Goal: Information Seeking & Learning: Learn about a topic

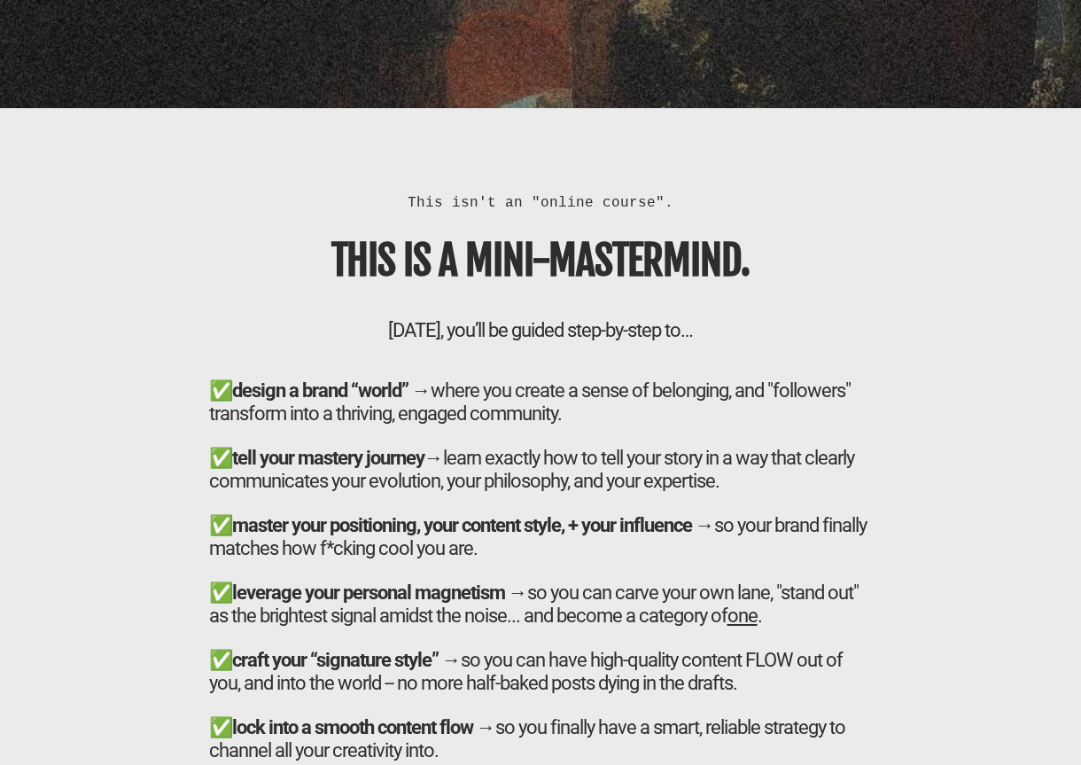
scroll to position [5960, 0]
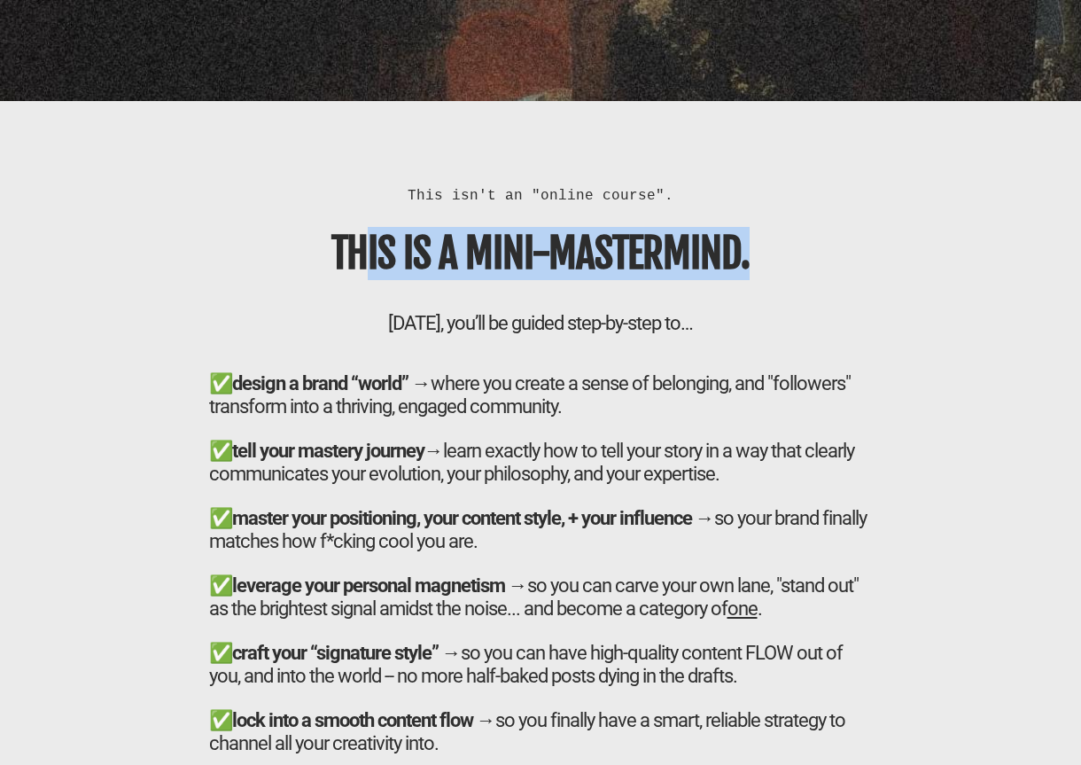
drag, startPoint x: 372, startPoint y: 253, endPoint x: 783, endPoint y: 254, distance: 411.2
click at [783, 254] on h1 "THIS IS A MINI-MASTERMIND." at bounding box center [541, 253] width 664 height 53
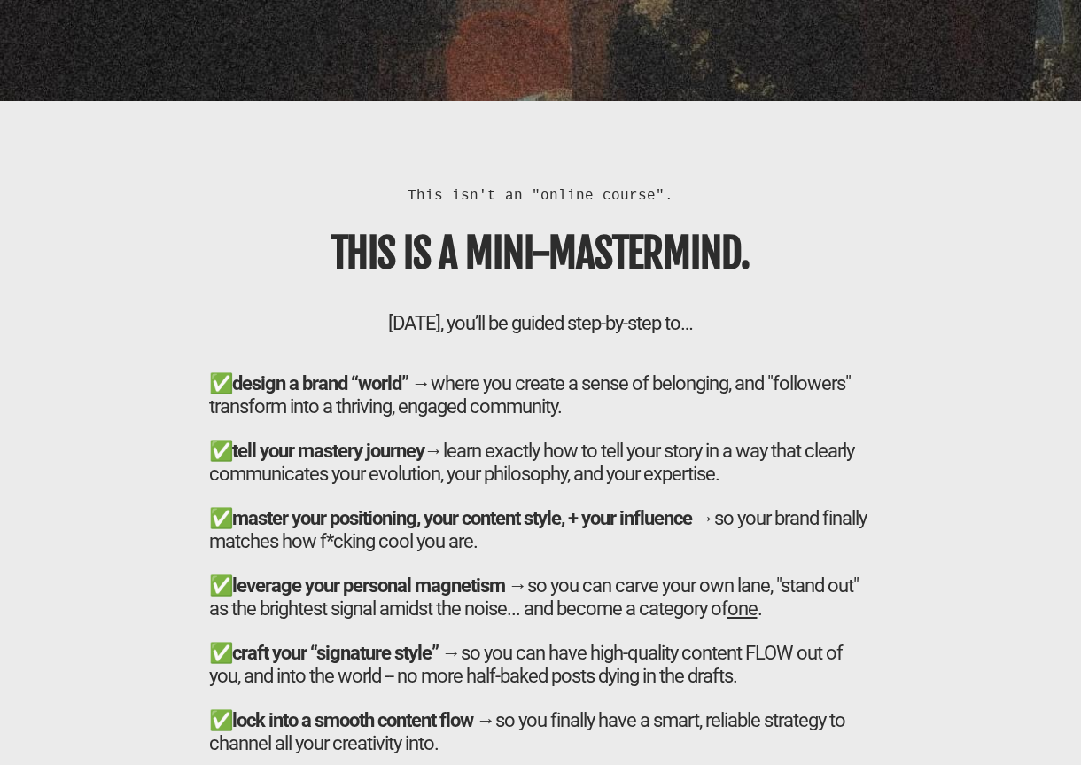
click at [783, 254] on h1 "THIS IS A MINI-MASTERMIND." at bounding box center [541, 253] width 664 height 53
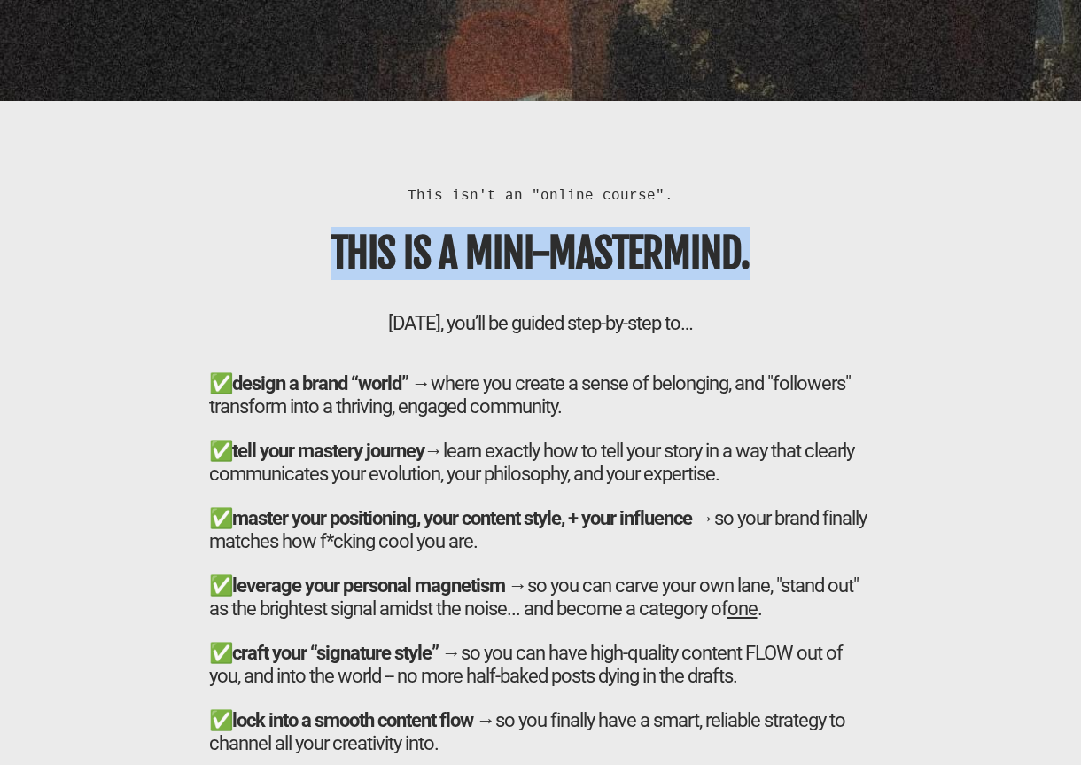
click at [783, 254] on h1 "THIS IS A MINI-MASTERMIND." at bounding box center [541, 253] width 664 height 53
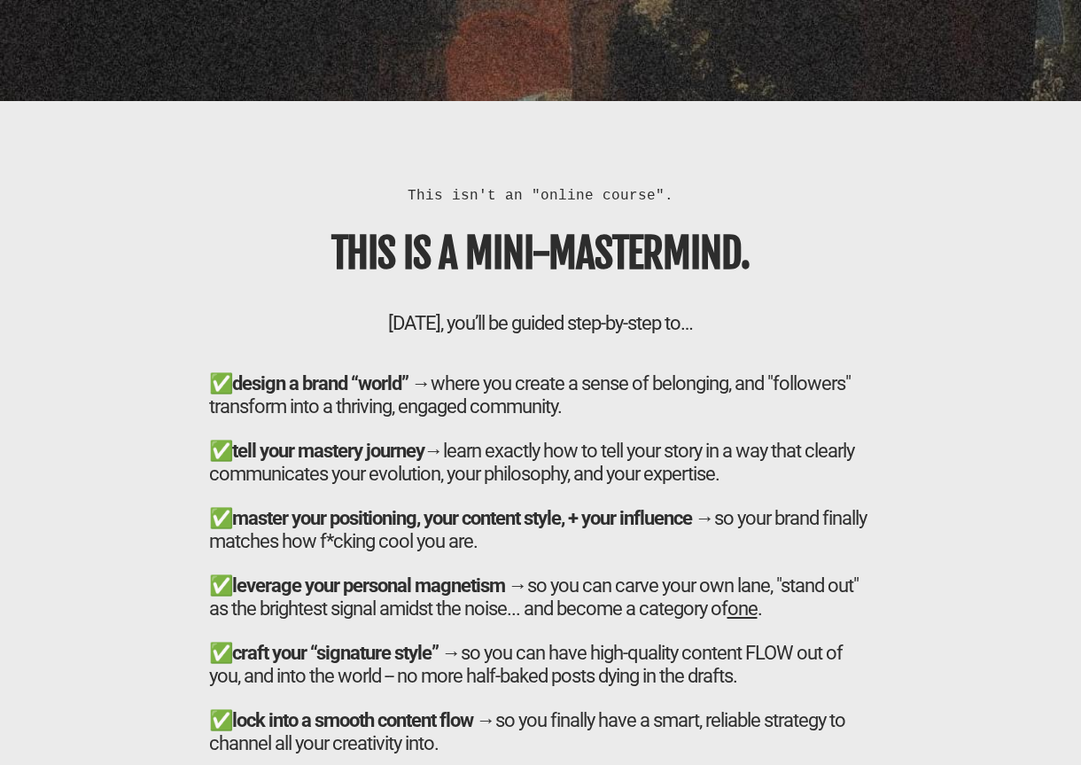
click at [550, 300] on div "This isn't an "online course". THIS IS A MINI-MASTERMIND. [DATE], you’ll be gui…" at bounding box center [541, 514] width 682 height 658
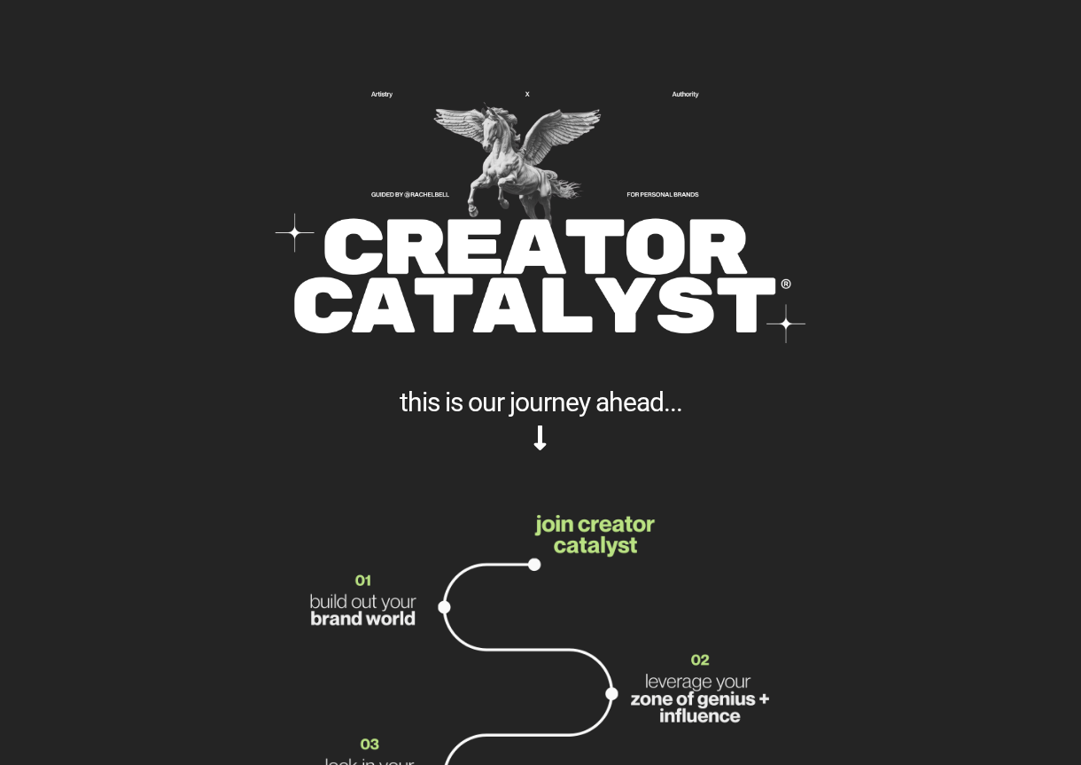
scroll to position [7131, 0]
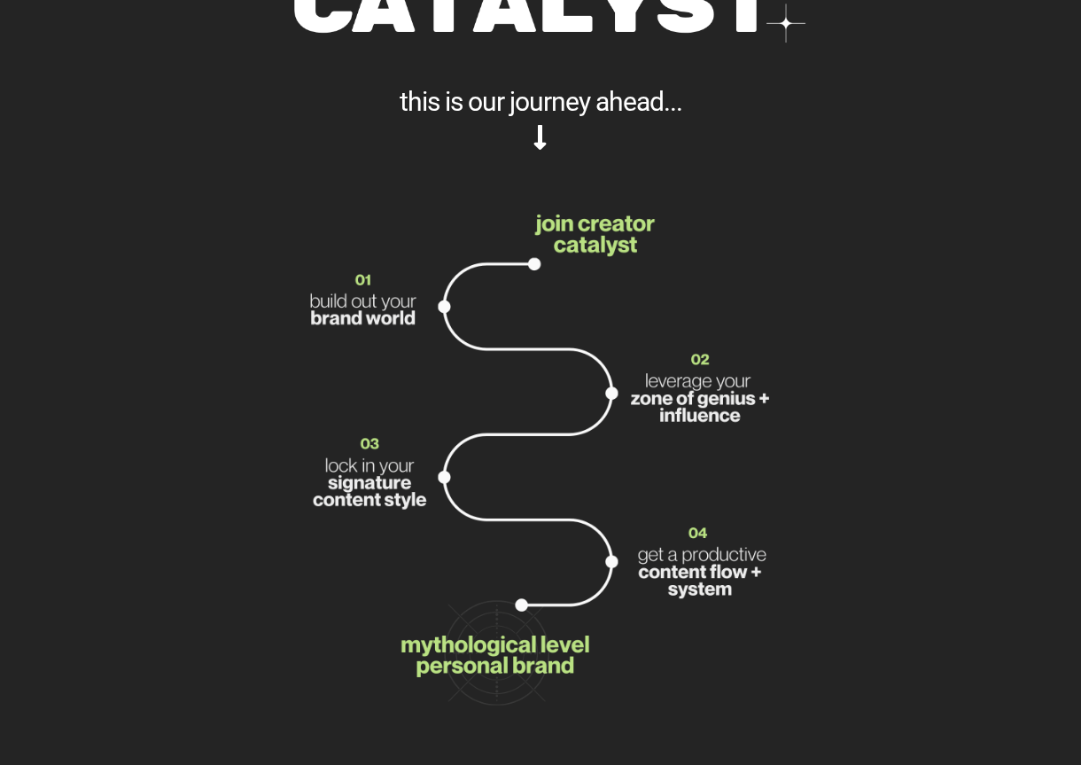
click at [777, 402] on img at bounding box center [540, 471] width 487 height 566
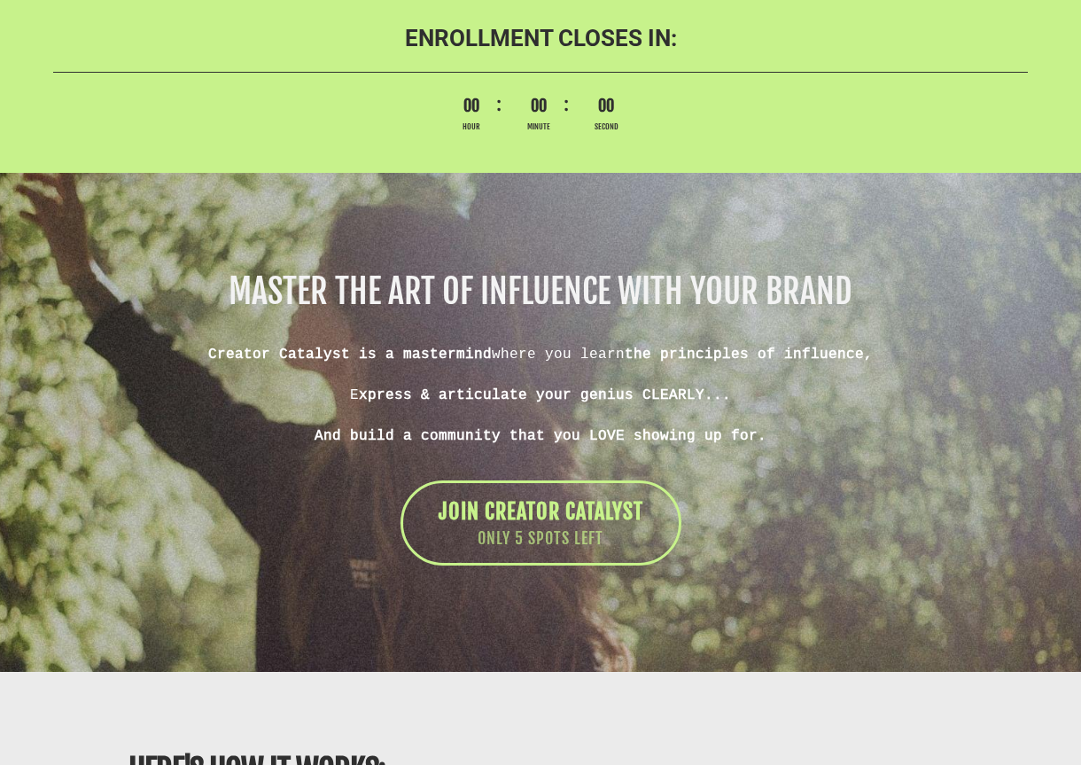
scroll to position [10386, 0]
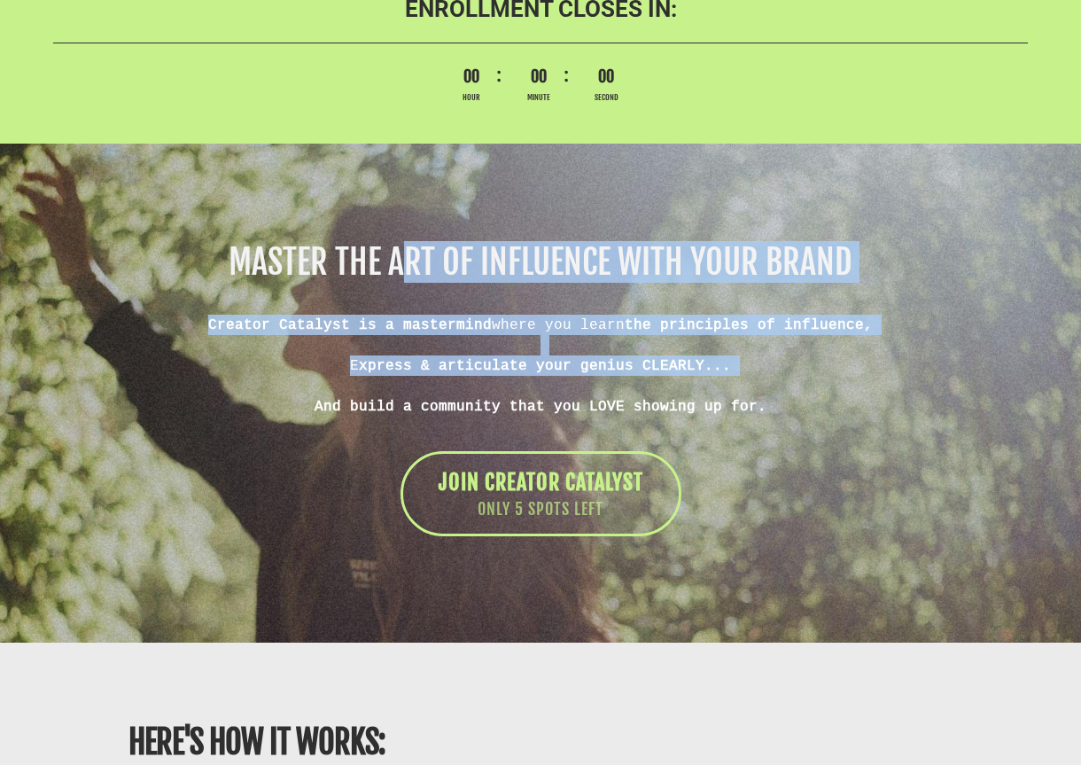
drag, startPoint x: 404, startPoint y: 316, endPoint x: 801, endPoint y: 423, distance: 411.0
click at [799, 426] on div "MASTER THE ART OF INFLUENCE WITH YOUR BRAND Creator Catalyst is a mastermind wh…" at bounding box center [540, 390] width 993 height 291
click at [801, 396] on div at bounding box center [540, 386] width 975 height 20
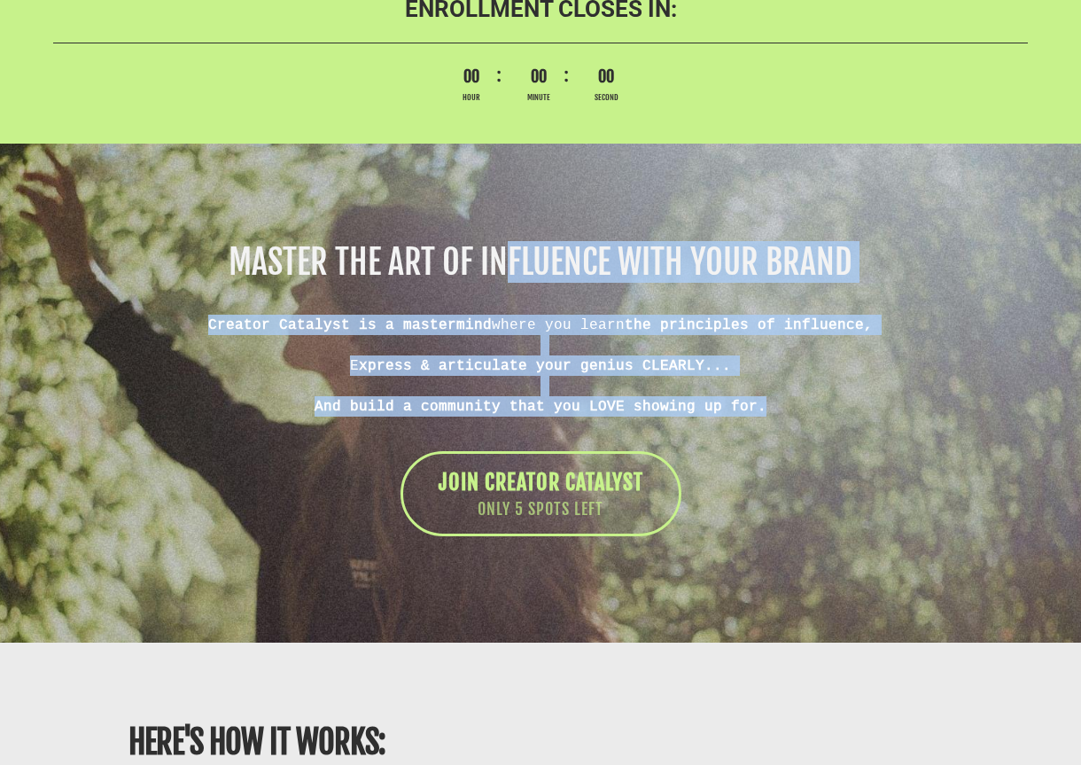
drag, startPoint x: 782, startPoint y: 478, endPoint x: 510, endPoint y: 297, distance: 326.7
click at [510, 297] on div "MASTER THE ART OF INFLUENCE WITH YOUR BRAND Creator Catalyst is a mastermind wh…" at bounding box center [540, 390] width 993 height 291
click at [510, 279] on h1 "MASTER THE ART OF INFLUENCE WITH YOUR BRAND" at bounding box center [540, 262] width 975 height 34
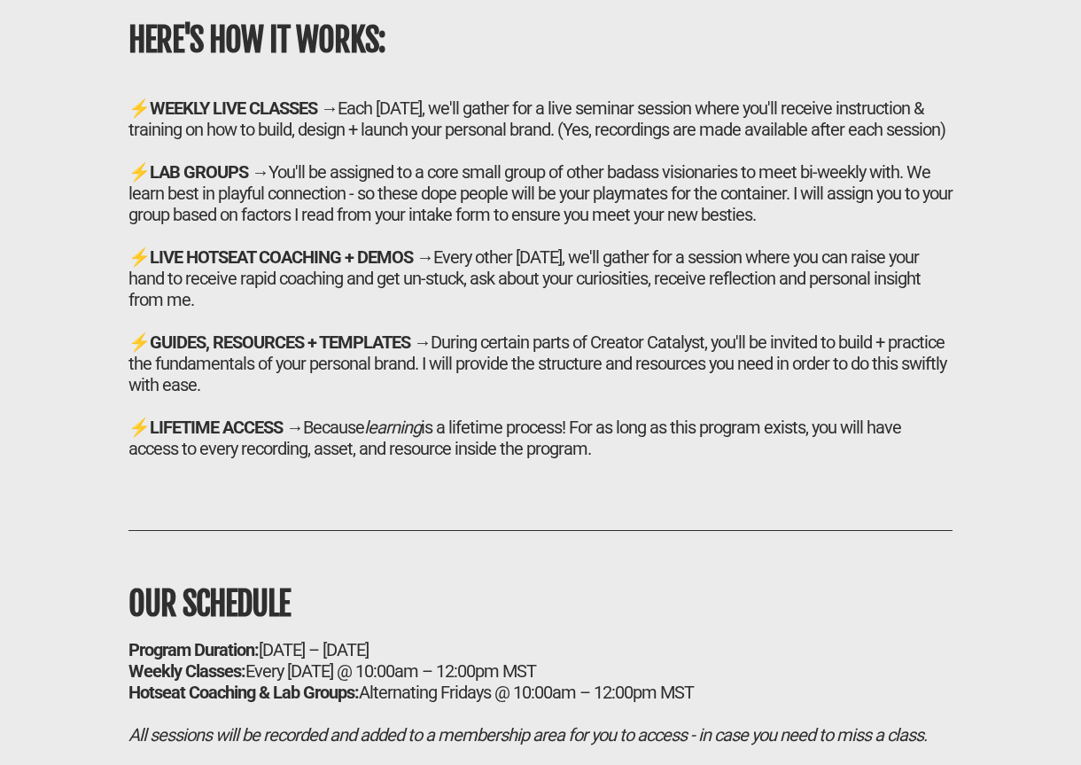
scroll to position [11094, 0]
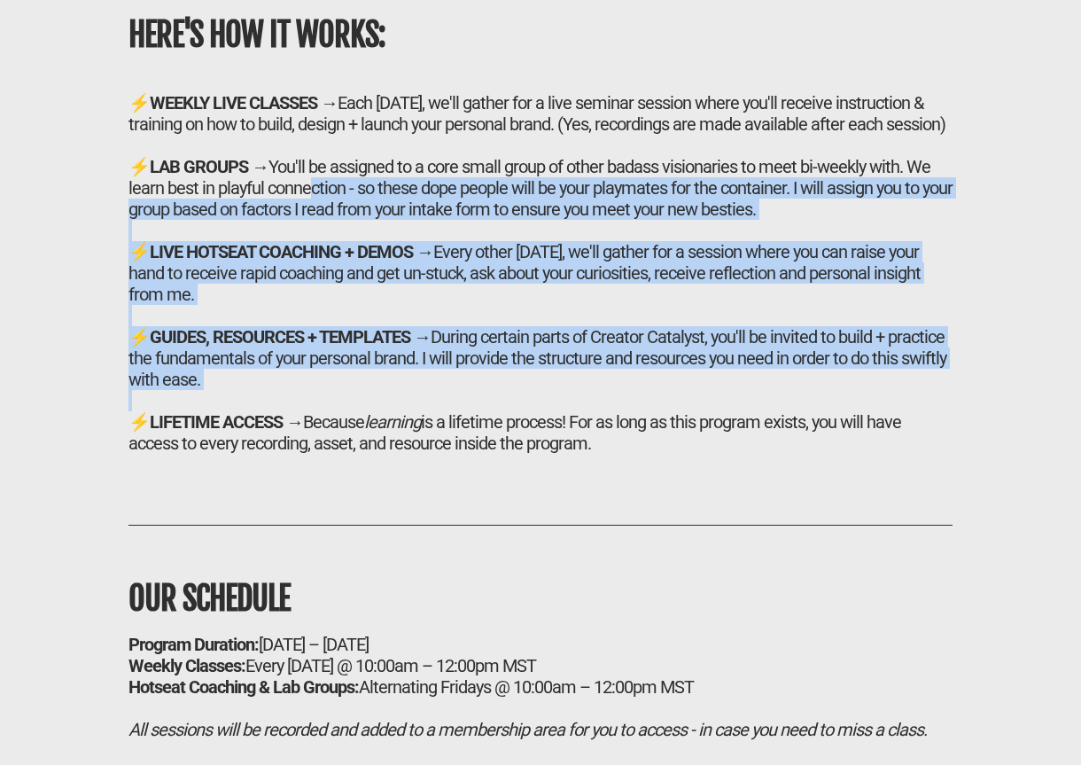
drag, startPoint x: 302, startPoint y: 220, endPoint x: 491, endPoint y: 440, distance: 289.7
click at [491, 440] on h2 "⚡ WEEKLY LIVE CLASSES → Each [DATE], we'll gather for a live seminar session wh…" at bounding box center [541, 273] width 824 height 362
click at [491, 411] on div at bounding box center [541, 400] width 824 height 21
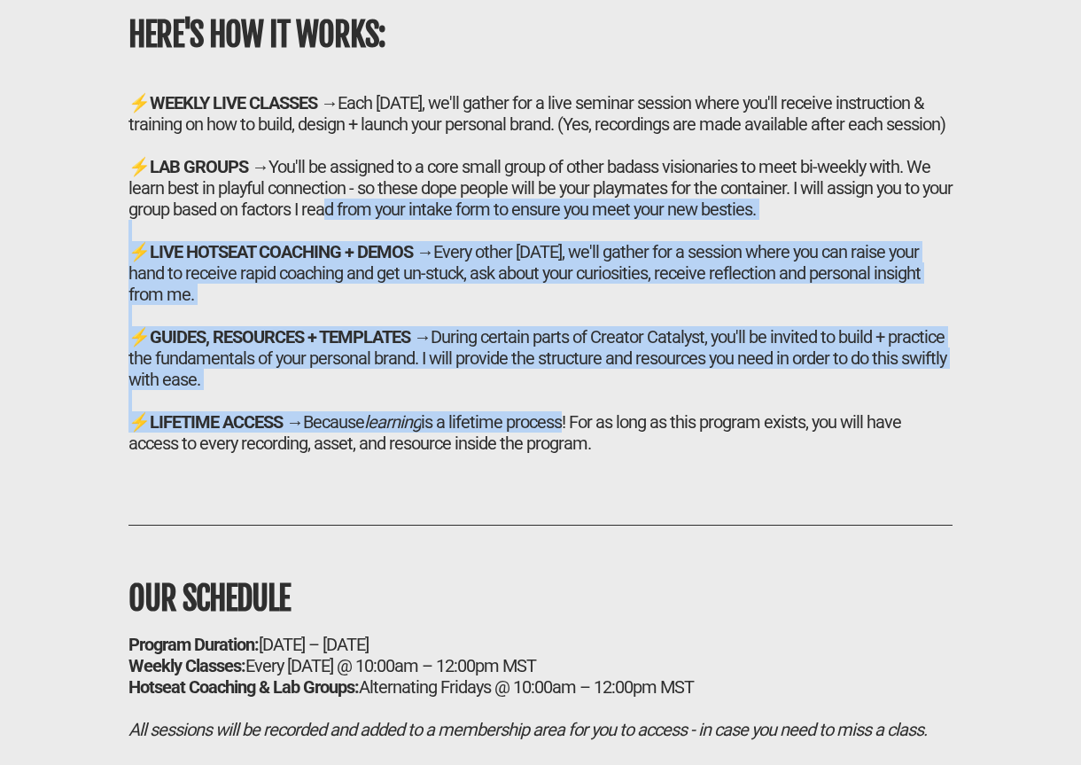
drag, startPoint x: 563, startPoint y: 456, endPoint x: 318, endPoint y: 238, distance: 327.7
click at [318, 238] on h2 "⚡ WEEKLY LIVE CLASSES → Each [DATE], we'll gather for a live seminar session wh…" at bounding box center [541, 273] width 824 height 362
click at [318, 220] on div "⚡ LAB GROUPS → You'll be assigned to a core small group of other badass visiona…" at bounding box center [541, 188] width 824 height 64
